Goal: Check status: Check status

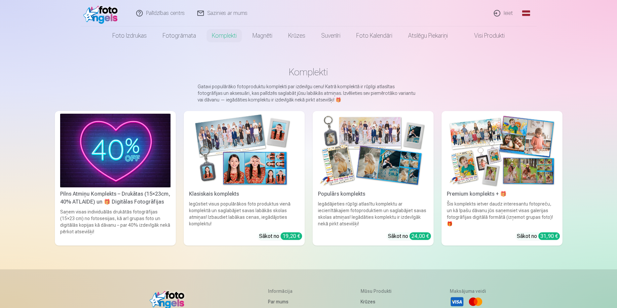
click at [508, 4] on link "Ieiet" at bounding box center [504, 13] width 32 height 26
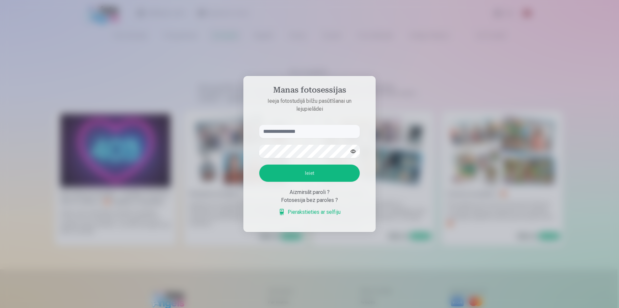
type input "**********"
click at [333, 178] on button "Ieiet" at bounding box center [309, 173] width 100 height 17
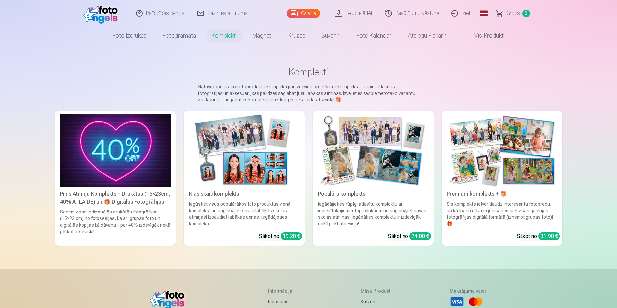
click at [409, 13] on link "Pasūtījumu vēsture" at bounding box center [412, 13] width 66 height 26
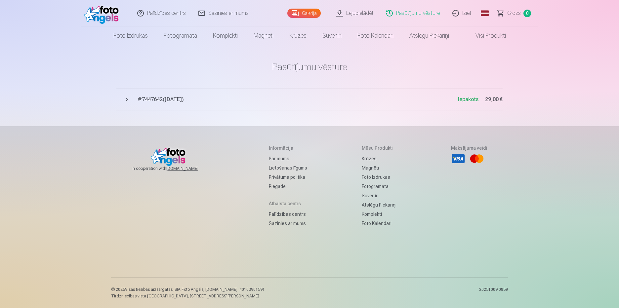
click at [171, 100] on span "# 7447642 ( 1.10.2025 )" at bounding box center [298, 100] width 320 height 8
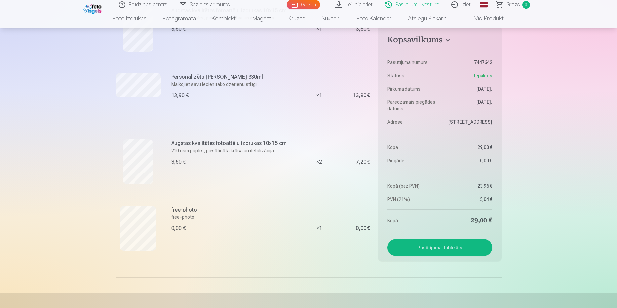
scroll to position [132, 0]
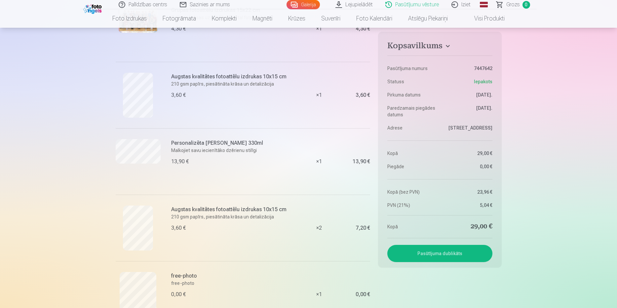
click at [203, 4] on link "Sazinies ar mums" at bounding box center [205, 4] width 63 height 9
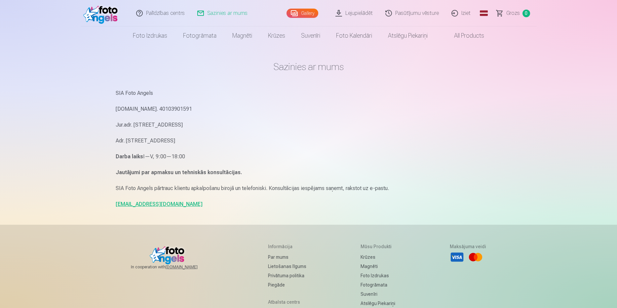
click at [214, 13] on link "Sazinies ar mums" at bounding box center [222, 13] width 63 height 26
click at [471, 15] on link "Iziet" at bounding box center [462, 13] width 32 height 26
